Goal: Information Seeking & Learning: Find specific fact

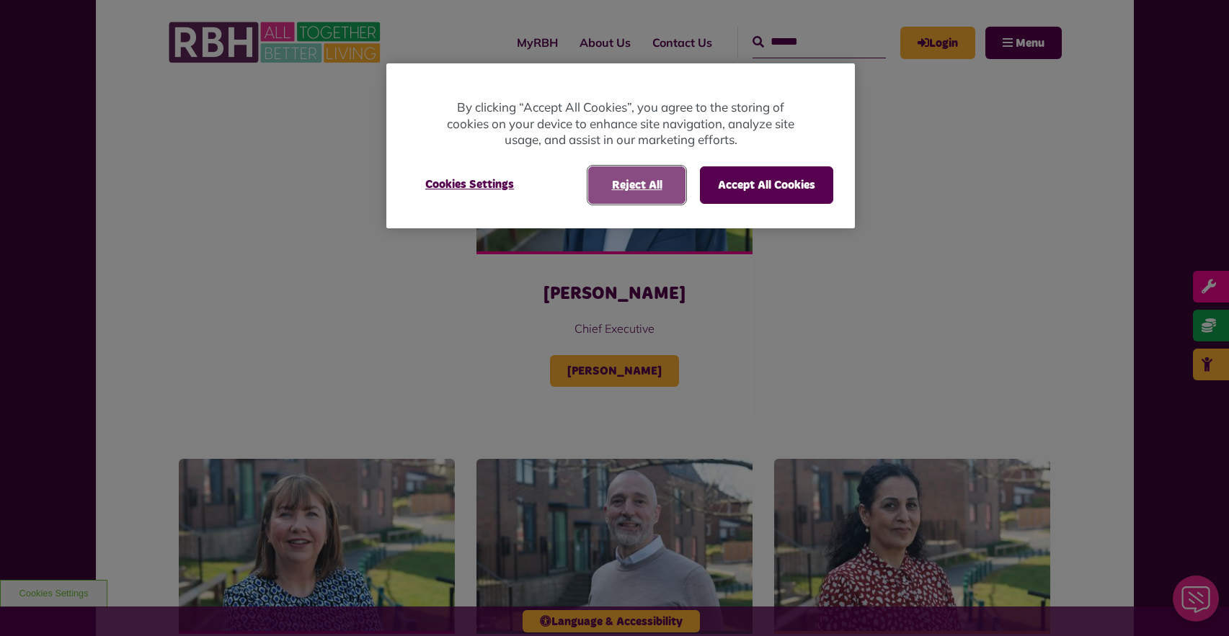
click at [624, 184] on button "Reject All" at bounding box center [636, 184] width 97 height 37
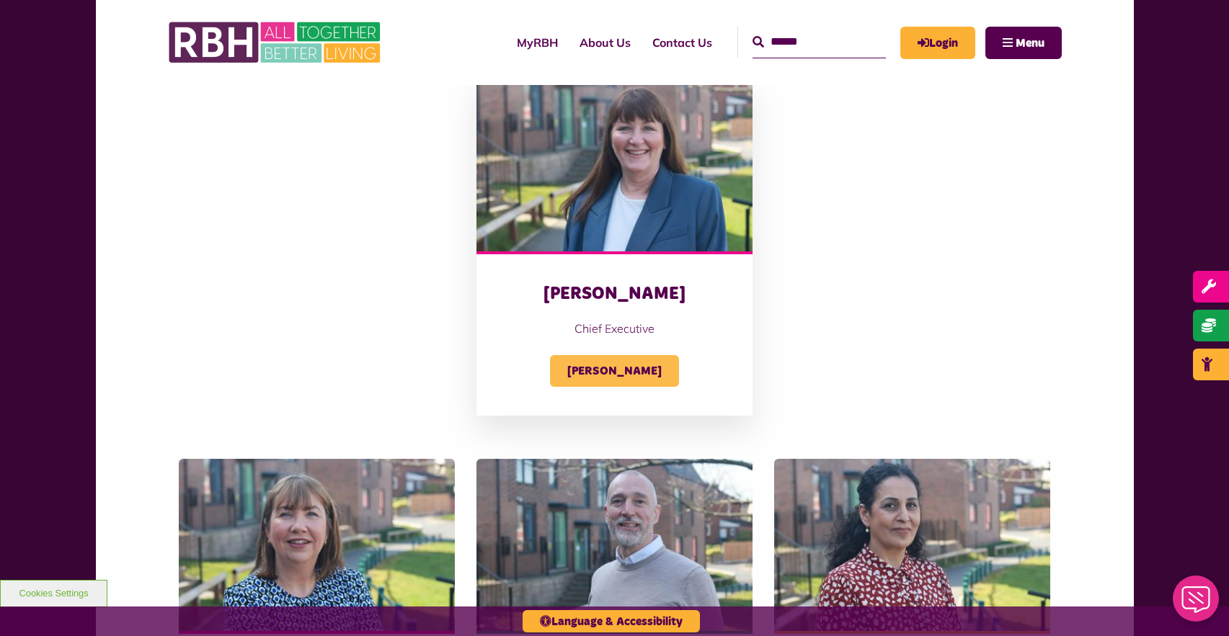
click at [637, 367] on span "Amanda Newton" at bounding box center [614, 371] width 129 height 32
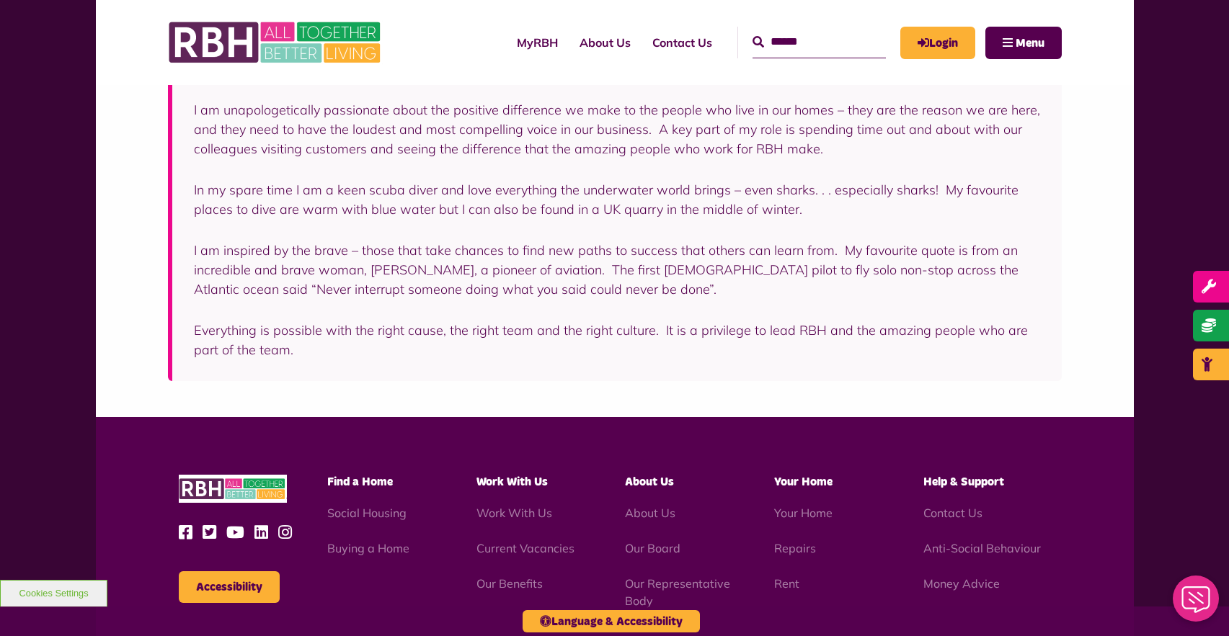
scroll to position [184, 0]
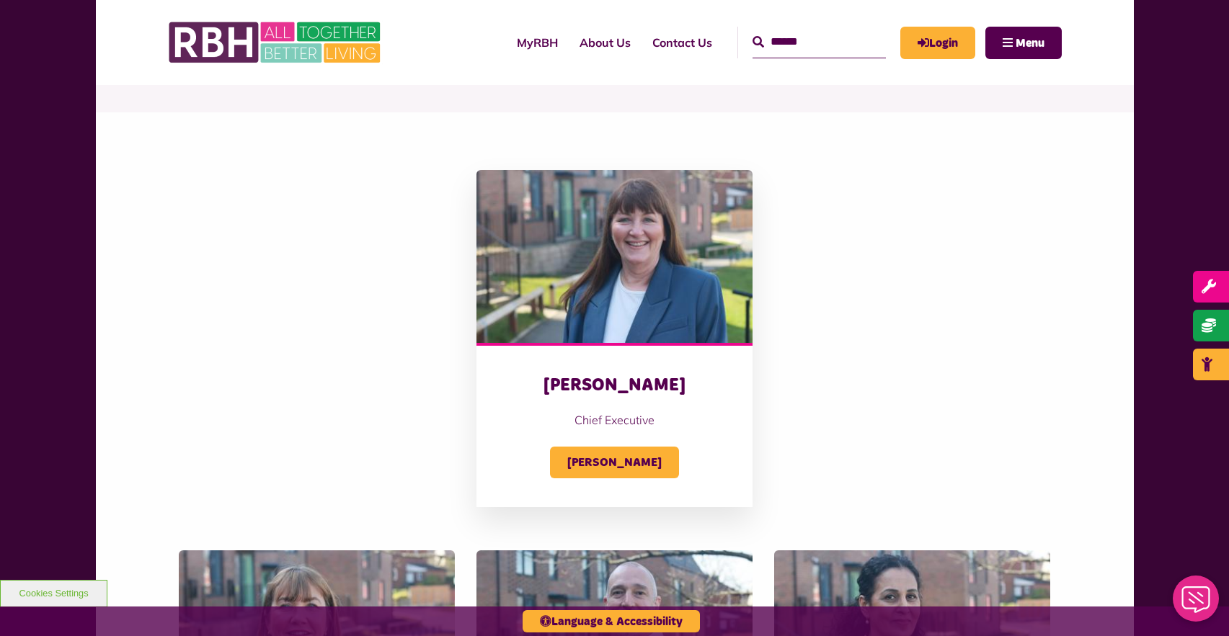
scroll to position [409, 0]
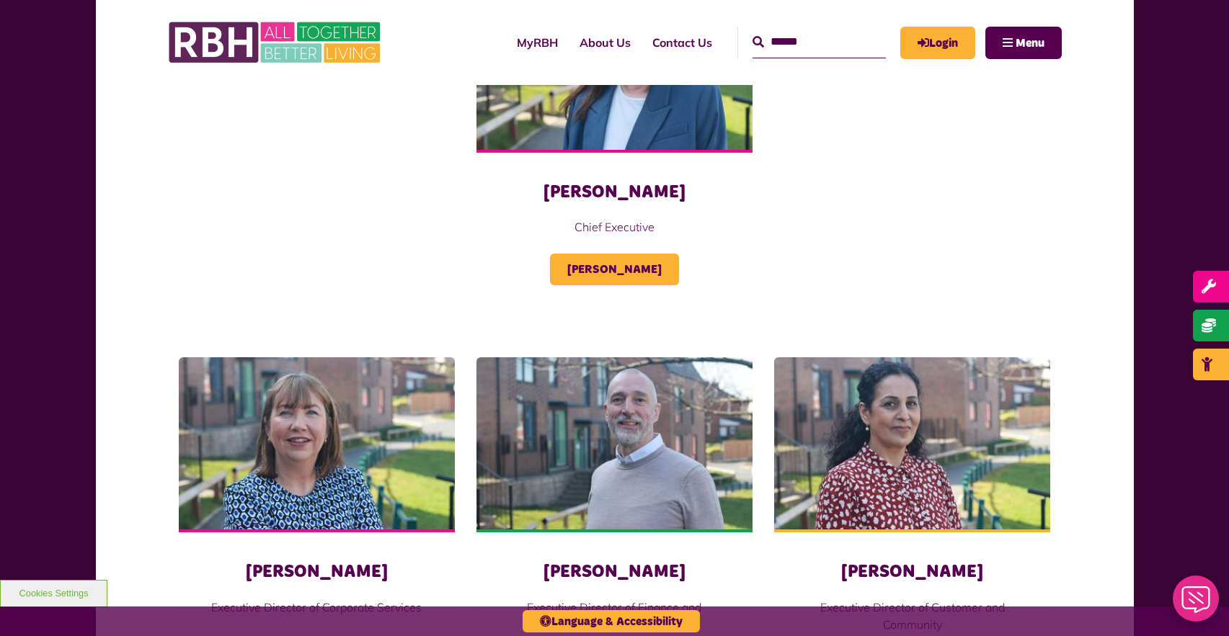
click at [790, 43] on input "Search" at bounding box center [818, 42] width 133 height 31
type input "*"
click at [752, 34] on button "Search" at bounding box center [758, 42] width 12 height 17
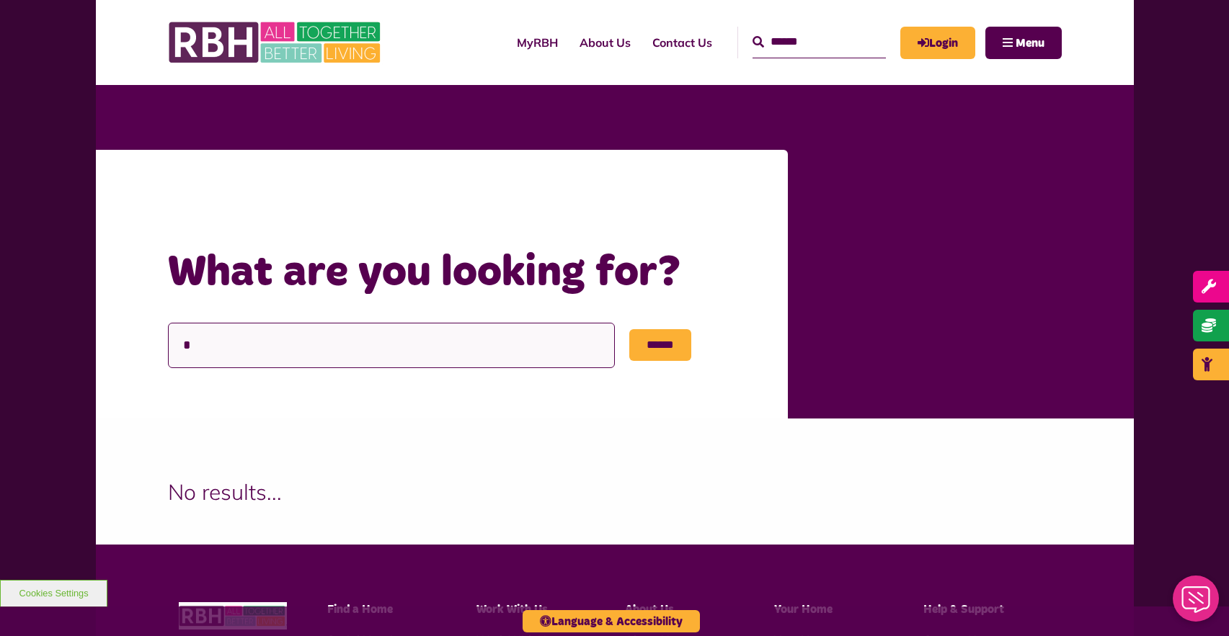
click at [312, 339] on input "*" at bounding box center [391, 345] width 447 height 45
type input "*****"
click at [629, 329] on input "******" at bounding box center [660, 345] width 62 height 32
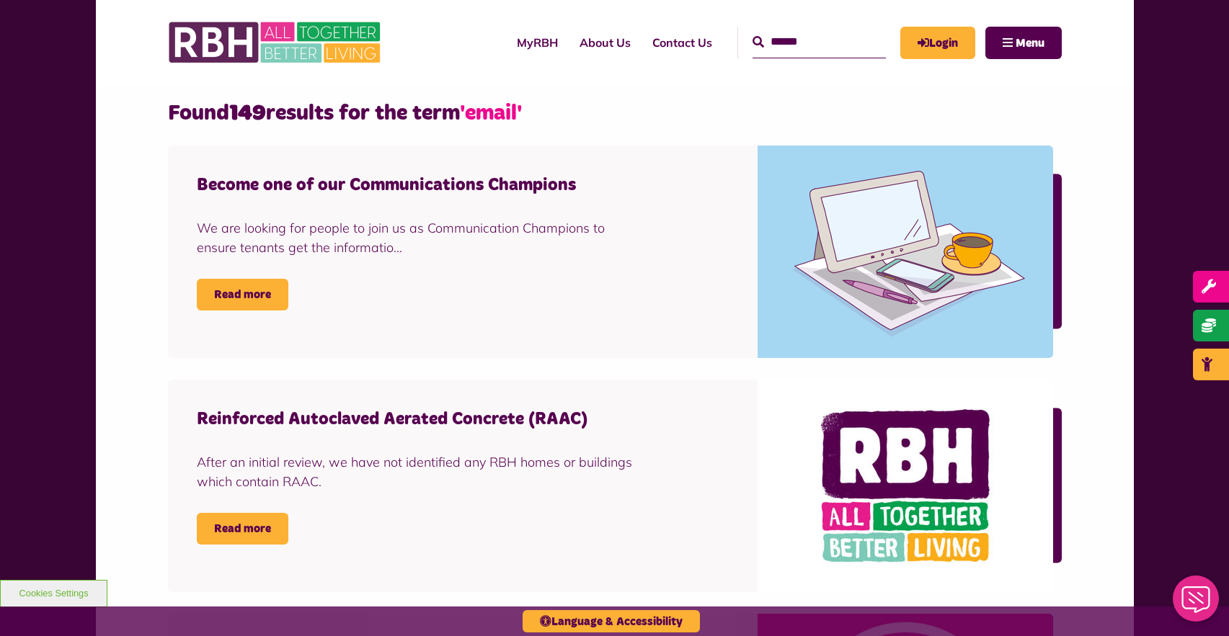
scroll to position [370, 0]
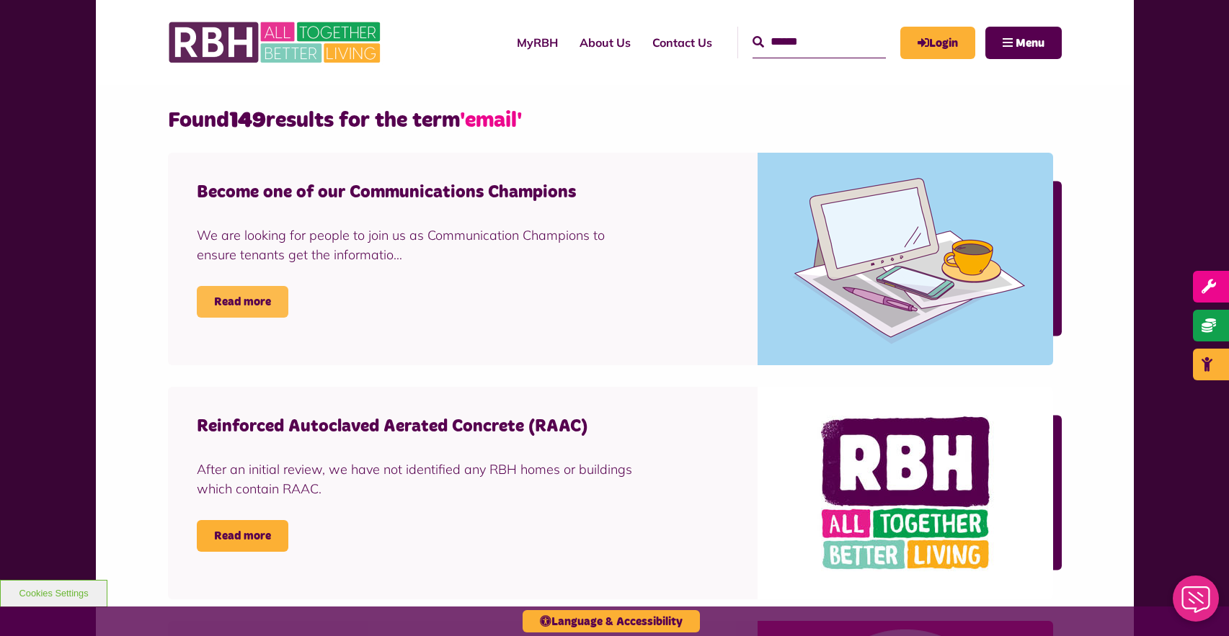
click at [269, 293] on link "Read more" at bounding box center [243, 302] width 92 height 32
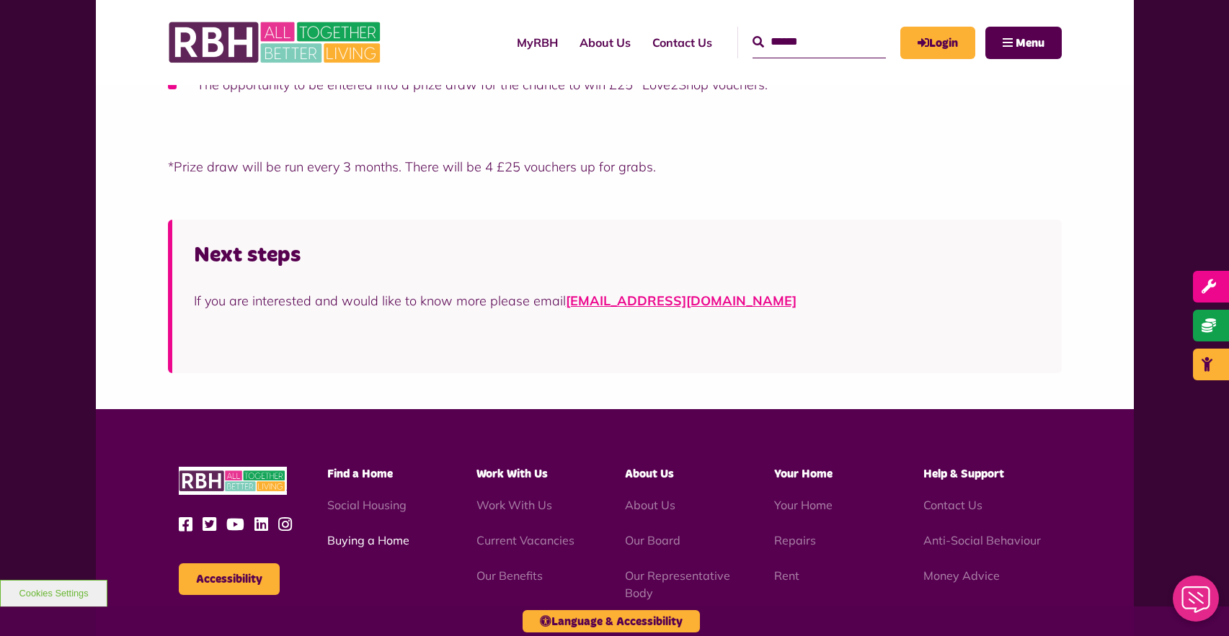
scroll to position [963, 0]
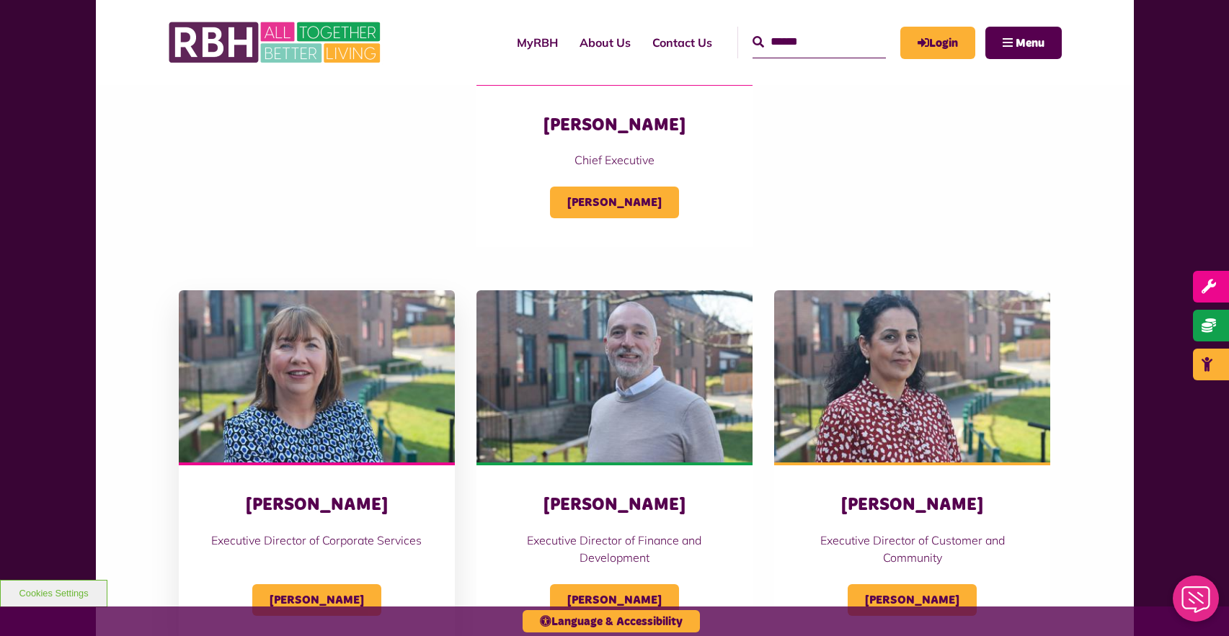
scroll to position [558, 0]
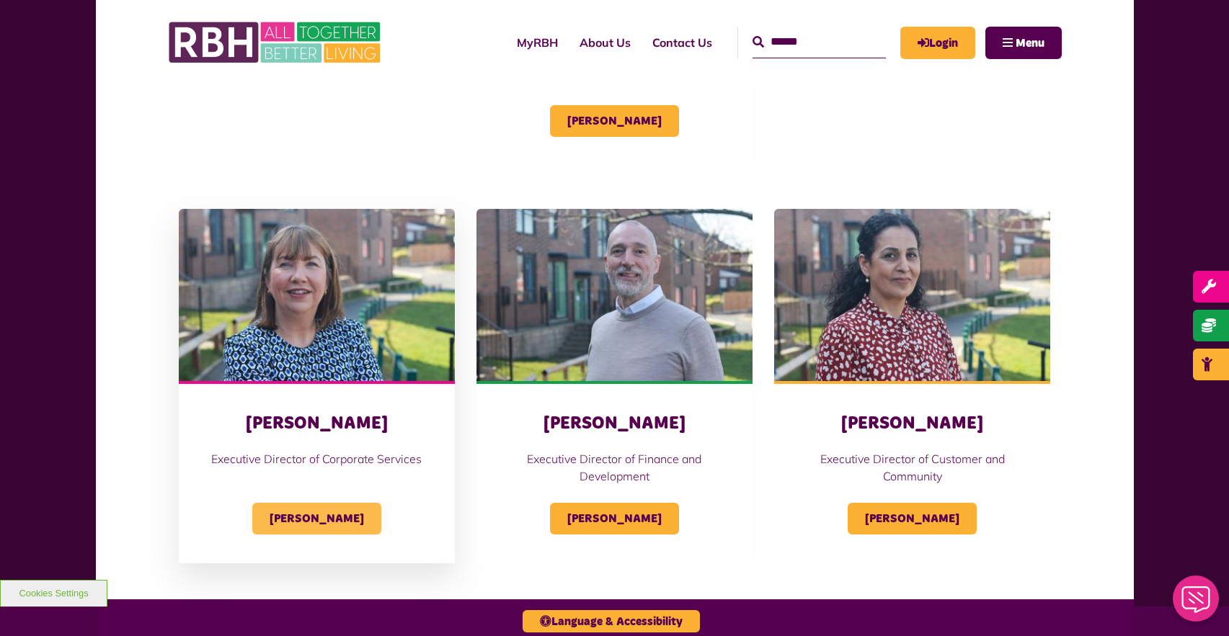
click at [286, 526] on span "[PERSON_NAME]" at bounding box center [316, 519] width 129 height 32
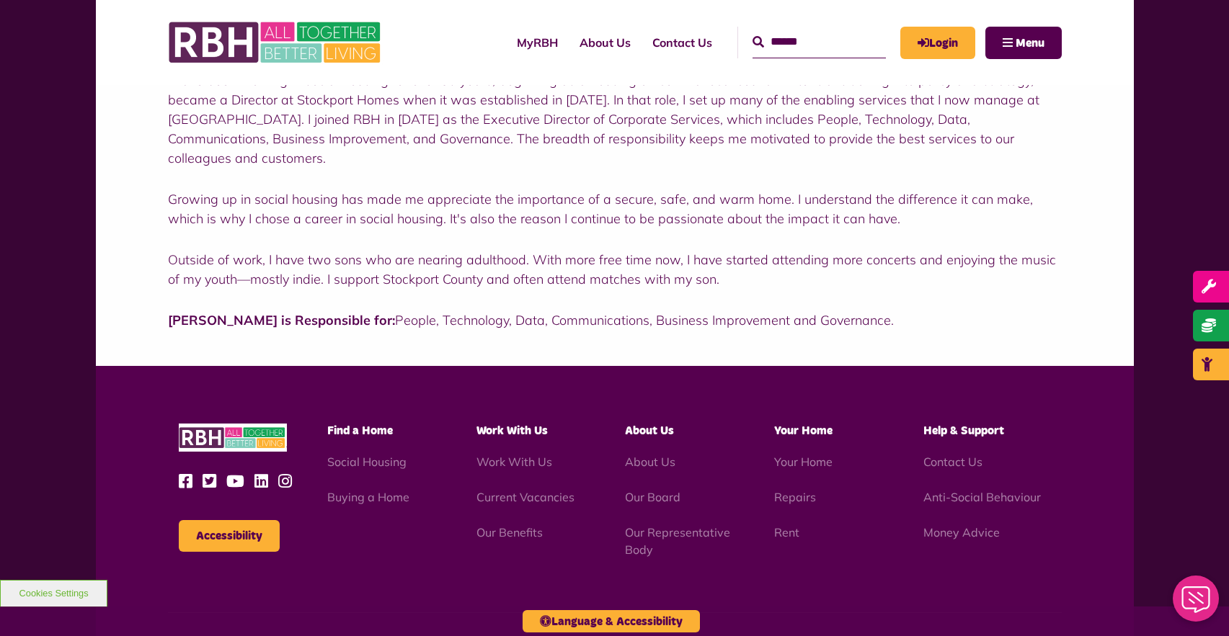
scroll to position [156, 0]
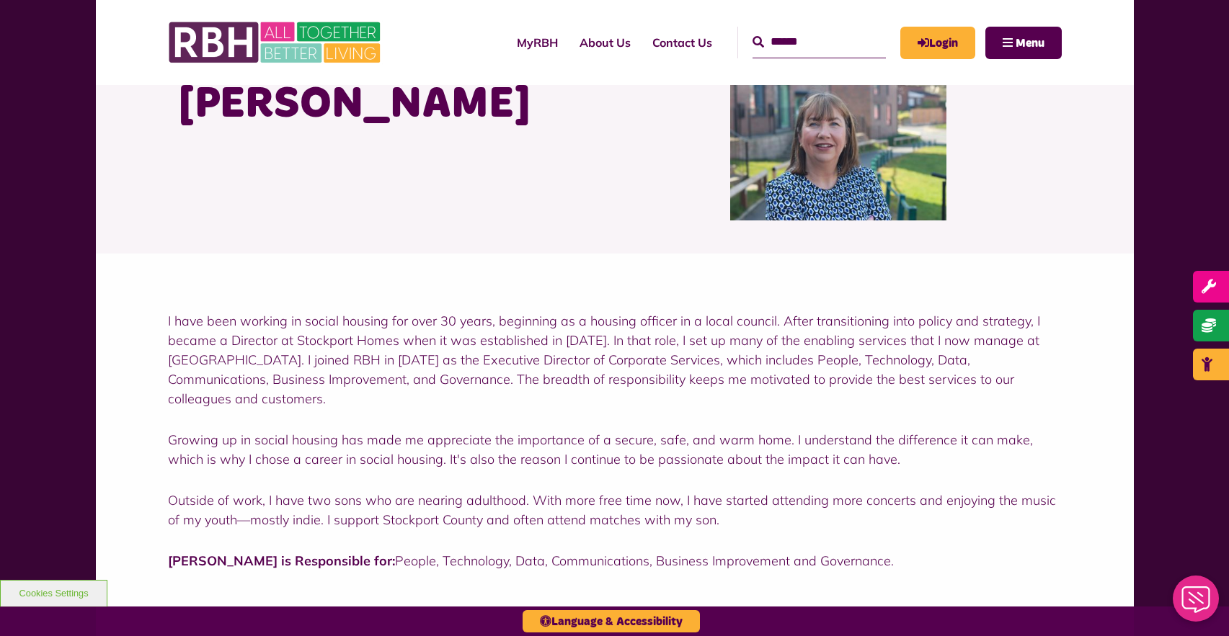
scroll to position [0, 0]
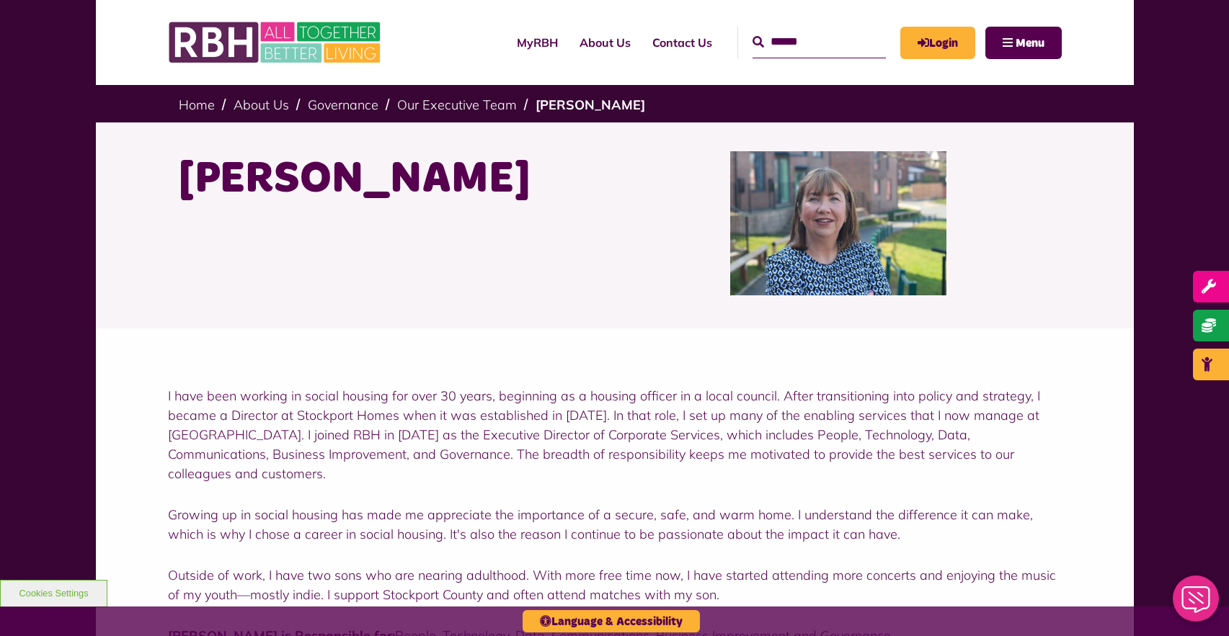
drag, startPoint x: 187, startPoint y: 171, endPoint x: 501, endPoint y: 192, distance: 314.8
click at [501, 192] on h1 "[PERSON_NAME]" at bounding box center [391, 179] width 425 height 56
copy h1 "[PERSON_NAME]"
